Goal: Go to known website: Access a specific website the user already knows

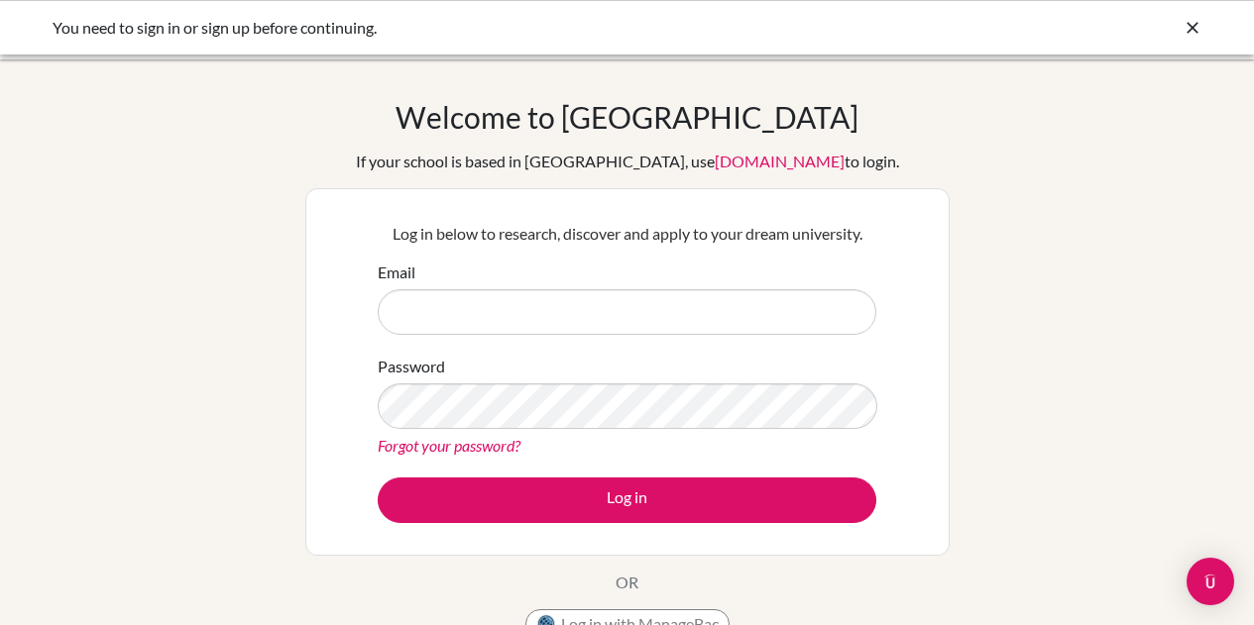
scroll to position [253, 0]
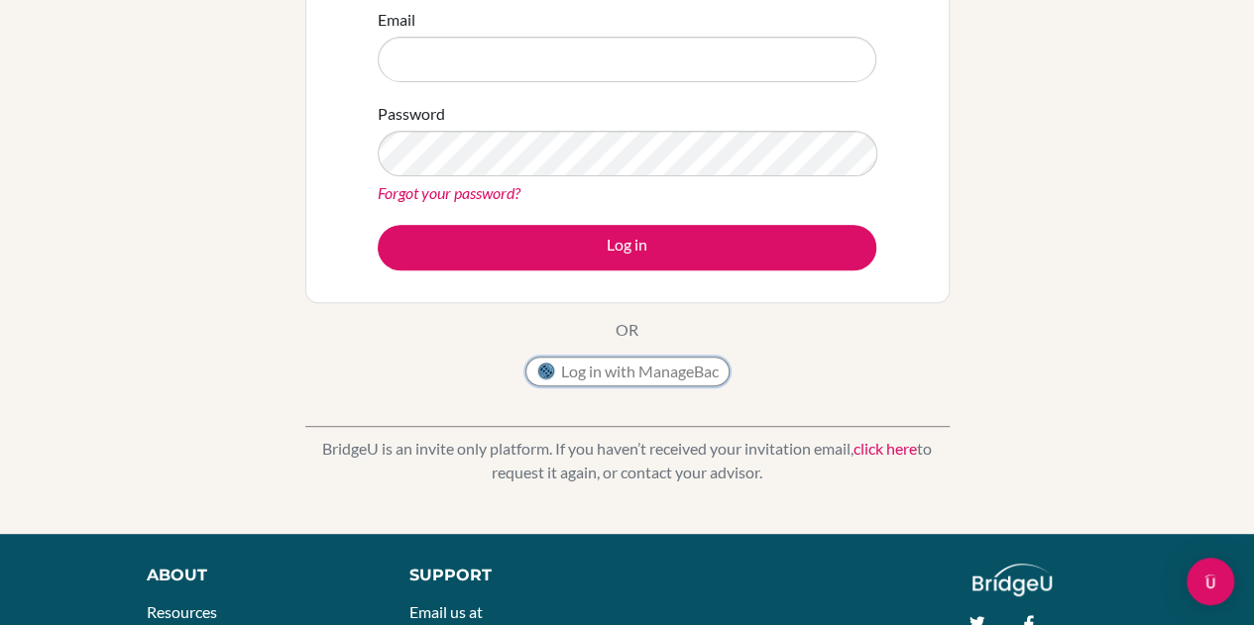
click at [608, 357] on button "Log in with ManageBac" at bounding box center [627, 372] width 204 height 30
